Goal: Entertainment & Leisure: Consume media (video, audio)

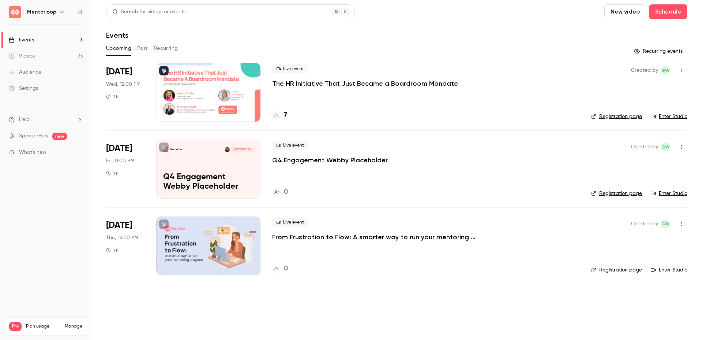
click at [50, 53] on link "Videos 33" at bounding box center [45, 56] width 91 height 16
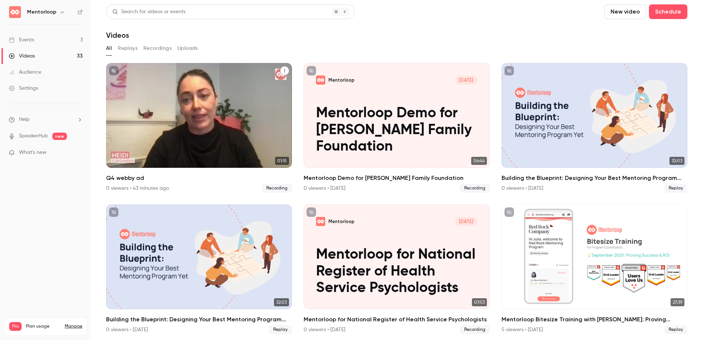
click at [195, 130] on div "Mentorloop [DATE] Q4 webby ad" at bounding box center [199, 115] width 186 height 105
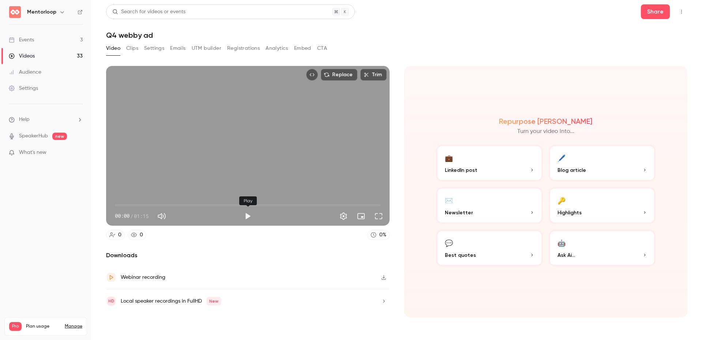
click at [248, 214] on button "Play" at bounding box center [247, 216] width 15 height 15
click at [141, 203] on span "00:05" at bounding box center [248, 205] width 266 height 12
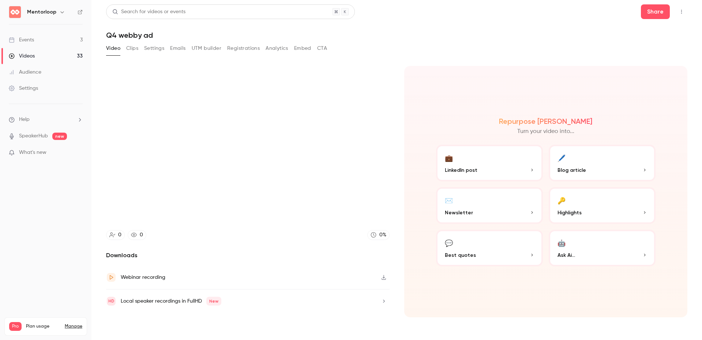
type input "****"
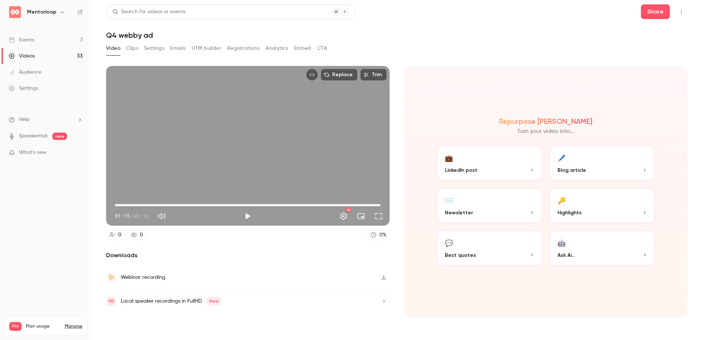
click at [679, 11] on icon "Top Bar Actions" at bounding box center [682, 11] width 6 height 5
click at [436, 42] on div at bounding box center [351, 170] width 702 height 340
click at [383, 278] on icon "button" at bounding box center [384, 276] width 6 height 5
click at [42, 41] on link "Events 3" at bounding box center [45, 40] width 91 height 16
